Goal: Information Seeking & Learning: Learn about a topic

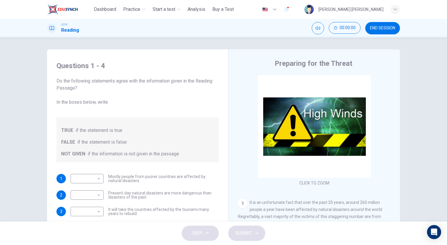
click at [199, 9] on span "Analysis" at bounding box center [197, 9] width 18 height 7
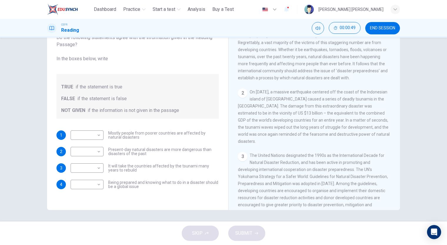
scroll to position [98, 0]
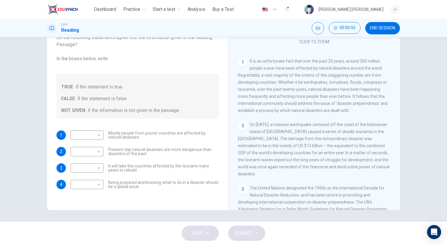
click at [289, 66] on span "It is an unfortunate fact that over the past 20 years, around 260 million peopl…" at bounding box center [313, 86] width 150 height 54
click at [266, 83] on span "It is an unfortunate fact that over the past 20 years, around 260 million peopl…" at bounding box center [313, 86] width 150 height 54
click at [96, 140] on body "This site uses cookies, as explained in our Privacy Policy . If you agree to th…" at bounding box center [223, 122] width 447 height 245
click at [91, 155] on li "FALSE" at bounding box center [85, 153] width 33 height 9
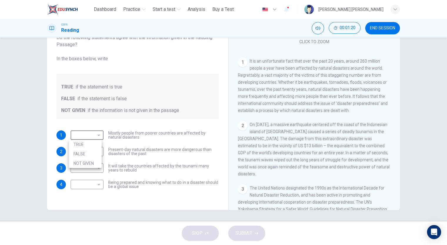
type input "*****"
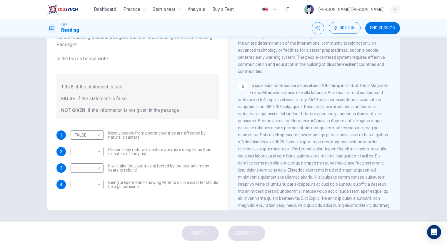
scroll to position [467, 0]
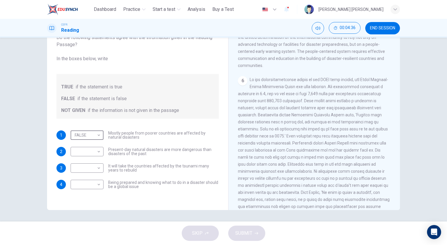
click at [282, 86] on span at bounding box center [314, 153] width 152 height 153
click at [287, 103] on span at bounding box center [314, 153] width 152 height 153
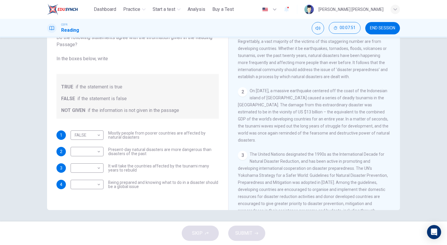
scroll to position [141, 0]
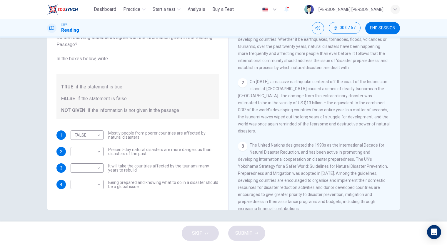
click at [98, 182] on body "This site uses cookies, as explained in our Privacy Policy . If you agree to th…" at bounding box center [223, 122] width 447 height 245
click at [94, 190] on li "TRUE" at bounding box center [85, 193] width 33 height 9
type input "****"
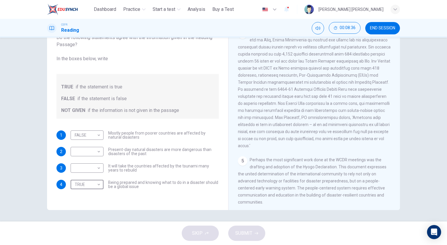
scroll to position [369, 0]
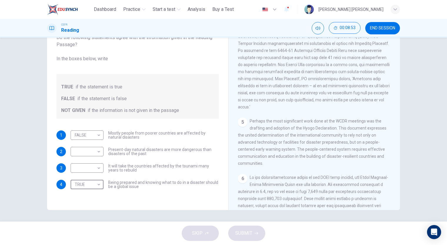
click at [86, 147] on body "This site uses cookies, as explained in our Privacy Policy . If you agree to th…" at bounding box center [223, 122] width 447 height 245
click at [86, 176] on li "NOT GIVEN" at bounding box center [85, 179] width 33 height 9
type input "*********"
click at [98, 168] on body "This site uses cookies, as explained in our Privacy Policy . If you agree to th…" at bounding box center [223, 122] width 447 height 245
click at [274, 133] on div at bounding box center [223, 122] width 447 height 245
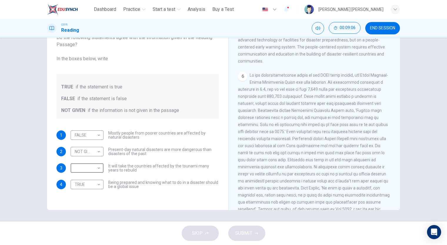
scroll to position [500, 0]
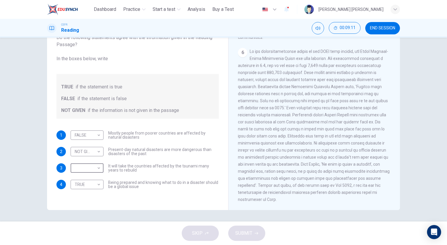
click at [83, 169] on body "This site uses cookies, as explained in our Privacy Policy . If you agree to th…" at bounding box center [223, 122] width 447 height 245
click at [91, 174] on li "TRUE" at bounding box center [85, 177] width 33 height 9
type input "****"
click at [237, 228] on button "SUBMIT" at bounding box center [246, 233] width 37 height 15
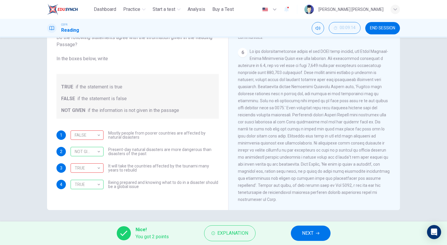
click at [237, 228] on button "Explanation" at bounding box center [229, 233] width 51 height 16
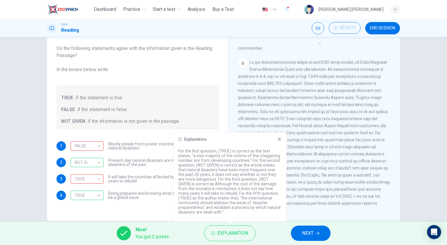
scroll to position [44, 0]
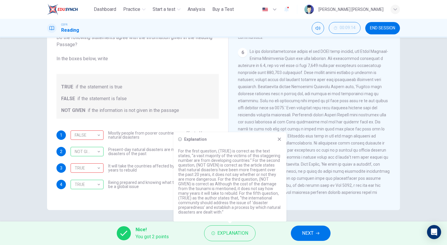
click at [283, 135] on div "Explanation For the first question, (TRUE) is correct as the text states, “a va…" at bounding box center [229, 176] width 113 height 89
click at [284, 134] on div "Explanation For the first question, (TRUE) is correct as the text states, “a va…" at bounding box center [229, 176] width 113 height 89
click at [280, 138] on icon at bounding box center [279, 139] width 5 height 5
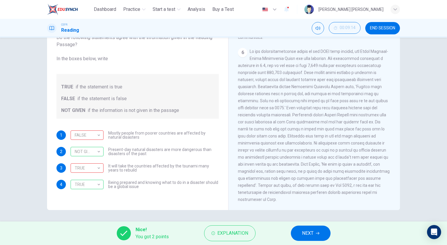
click at [198, 9] on span "Analysis" at bounding box center [197, 9] width 18 height 7
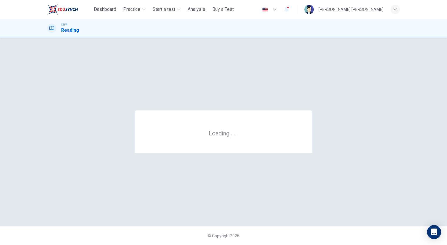
scroll to position [0, 0]
